Goal: Task Accomplishment & Management: Manage account settings

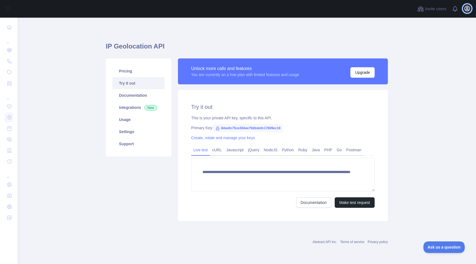
click at [468, 12] on icon "button" at bounding box center [467, 8] width 7 height 7
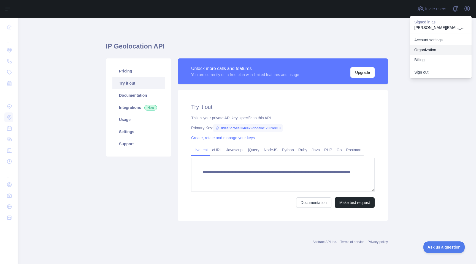
click at [443, 50] on link "Organization" at bounding box center [441, 50] width 62 height 10
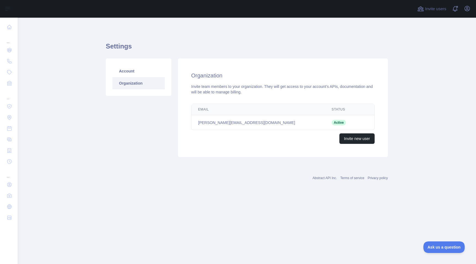
click at [432, 58] on main "Settings Account Organization Organization Invite team members to your organiza…" at bounding box center [247, 141] width 458 height 246
click at [466, 8] on icon "button" at bounding box center [467, 8] width 7 height 7
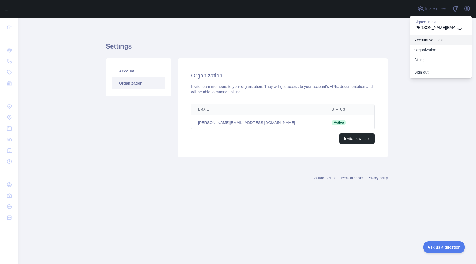
click at [435, 40] on link "Account settings" at bounding box center [441, 40] width 62 height 10
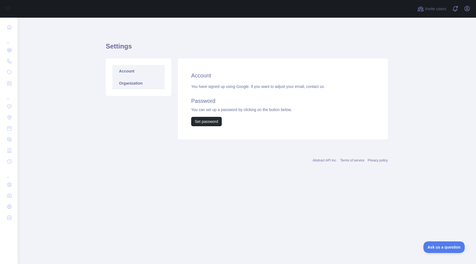
click at [143, 85] on link "Organization" at bounding box center [138, 83] width 52 height 12
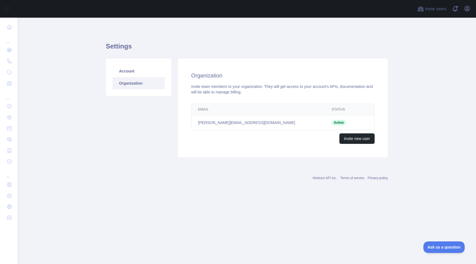
click at [275, 163] on div "Settings Account Organization Organization Invite team members to your organiza…" at bounding box center [247, 98] width 282 height 134
click at [464, 8] on button "Open user menu" at bounding box center [467, 8] width 9 height 9
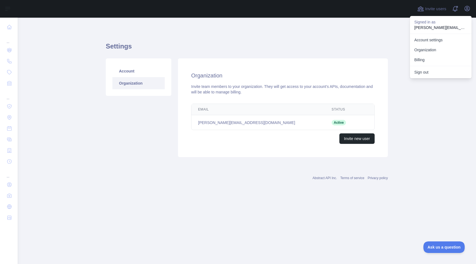
click at [436, 26] on p "pablo@getduckbill.com" at bounding box center [440, 28] width 53 height 6
click at [441, 38] on link "Account settings" at bounding box center [441, 40] width 62 height 10
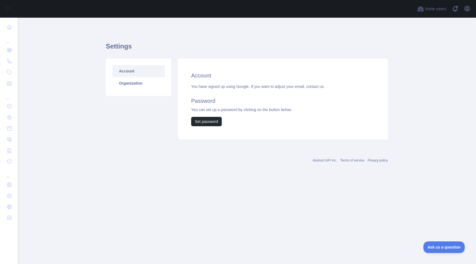
click at [290, 142] on div "Account Organization Account You have signed up using Google. If you want to ad…" at bounding box center [246, 99] width 289 height 88
click at [300, 116] on div "You have signed up using Google. If you want to adjust your email, contact us. …" at bounding box center [282, 105] width 183 height 42
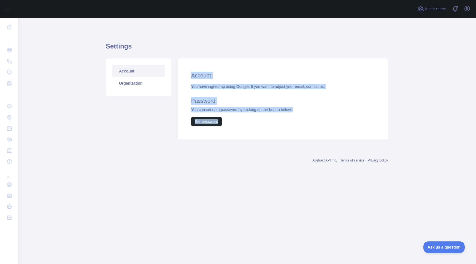
drag, startPoint x: 293, startPoint y: 63, endPoint x: 303, endPoint y: 147, distance: 84.9
click at [303, 147] on div "Settings Account Organization Account You have signed up using Google. If you w…" at bounding box center [247, 89] width 282 height 116
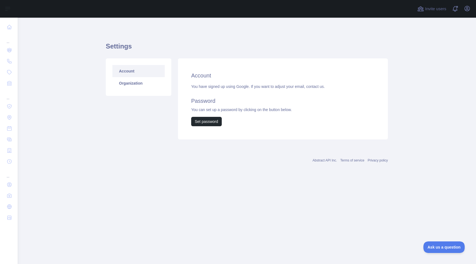
click at [329, 121] on div "You have signed up using Google. If you want to adjust your email, contact us. …" at bounding box center [282, 105] width 183 height 42
click at [469, 7] on icon "button" at bounding box center [467, 8] width 5 height 5
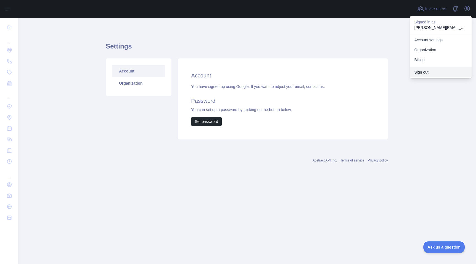
click at [428, 71] on button "Sign out" at bounding box center [441, 72] width 62 height 10
